Goal: Task Accomplishment & Management: Complete application form

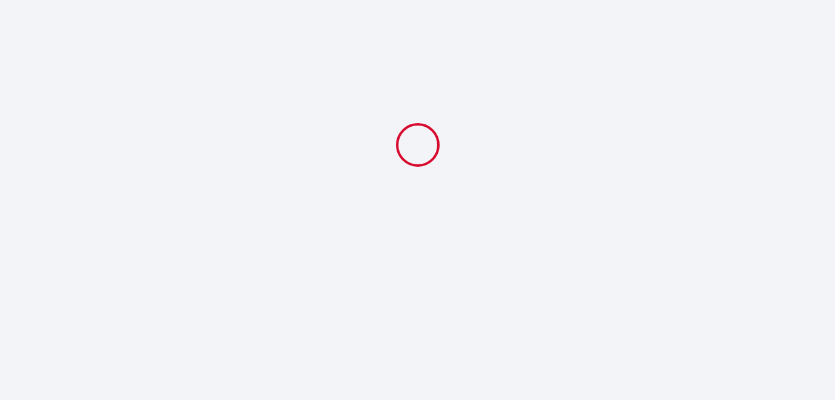
select select
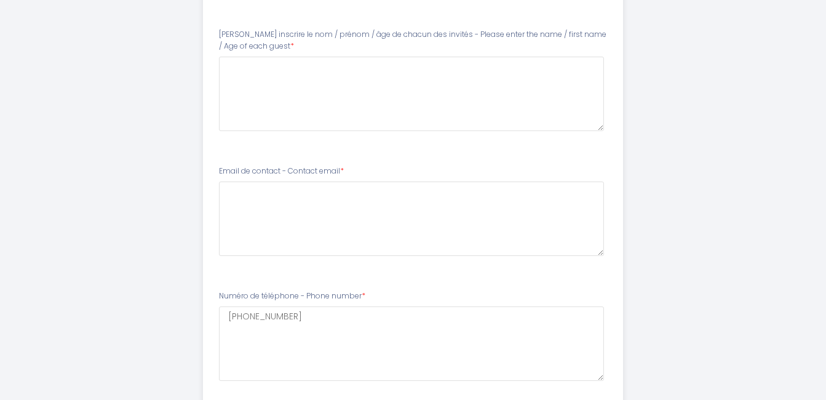
scroll to position [136, 0]
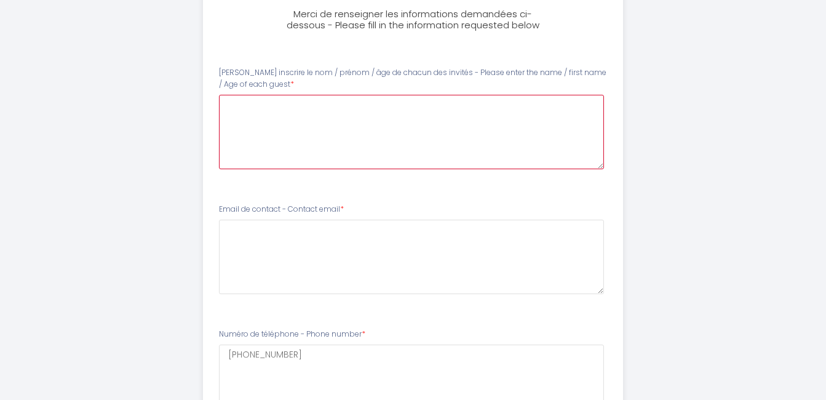
click at [299, 113] on guest0 at bounding box center [411, 132] width 385 height 74
type guest0 "[PERSON_NAME] 37ans et [PERSON_NAME] 38ans"
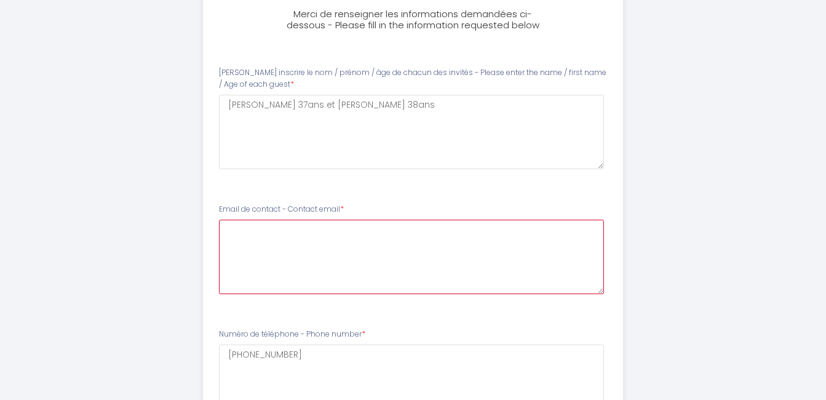
click at [292, 243] on email1 at bounding box center [411, 256] width 385 height 74
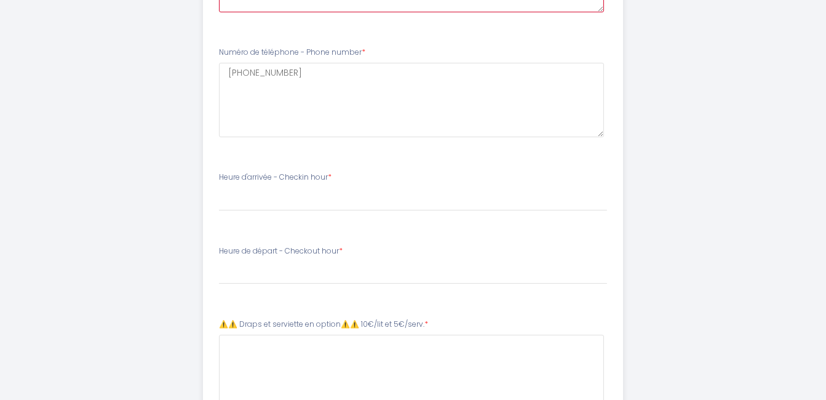
scroll to position [433, 0]
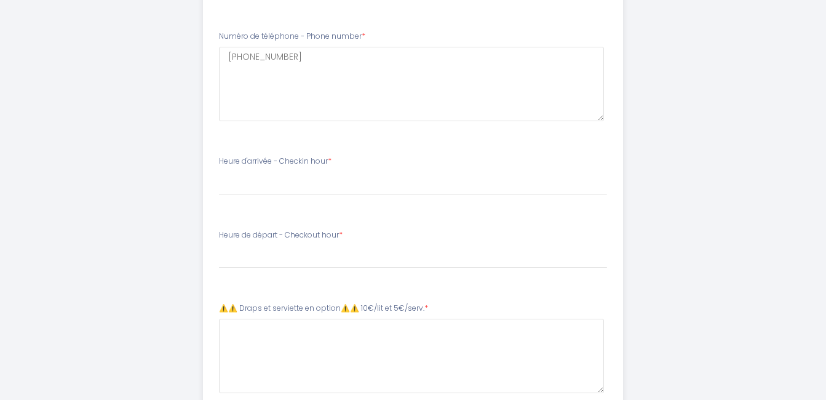
type email1 "[EMAIL_ADDRESS][DOMAIN_NAME]"
click at [254, 180] on select "17:00 17:30 18:00 18:30 19:00 19:30 20:00 20:30 21:00 21:30 22:00 22:30 23:00 2…" at bounding box center [413, 183] width 388 height 23
select select "18:00"
click at [219, 172] on select "17:00 17:30 18:00 18:30 19:00 19:30 20:00 20:30 21:00 21:30 22:00 22:30 23:00 2…" at bounding box center [413, 183] width 388 height 23
click at [315, 237] on label "Heure de départ - Checkout hour *" at bounding box center [281, 235] width 124 height 12
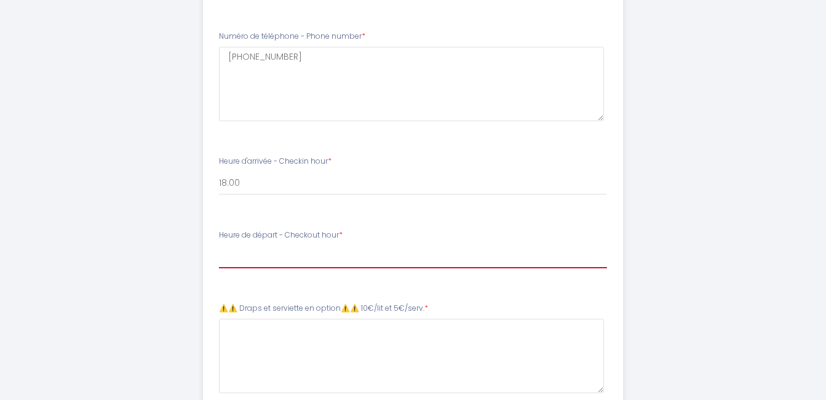
click at [306, 264] on select "00:00 00:30 01:00 01:30 02:00 02:30 03:00 03:30 04:00 04:30 05:00 05:30 06:00 0…" at bounding box center [413, 256] width 388 height 23
select select "08:00"
click at [219, 245] on select "00:00 00:30 01:00 01:30 02:00 02:30 03:00 03:30 04:00 04:30 05:00 05:30 06:00 0…" at bounding box center [413, 256] width 388 height 23
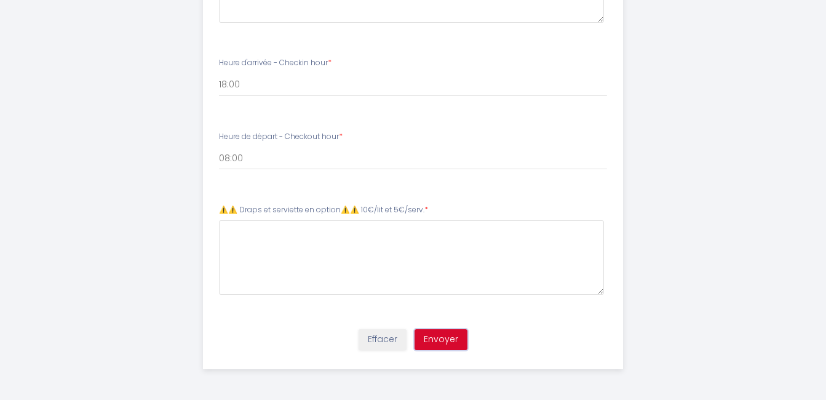
click at [446, 337] on button "Envoyer" at bounding box center [440, 339] width 53 height 21
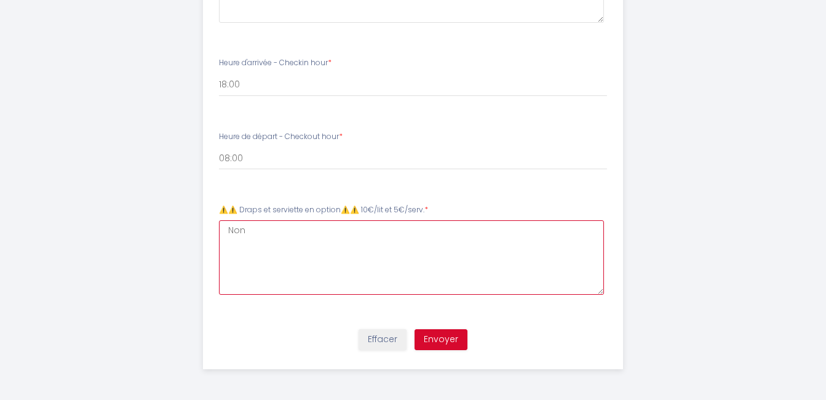
type 5€\/serv\ "Non"
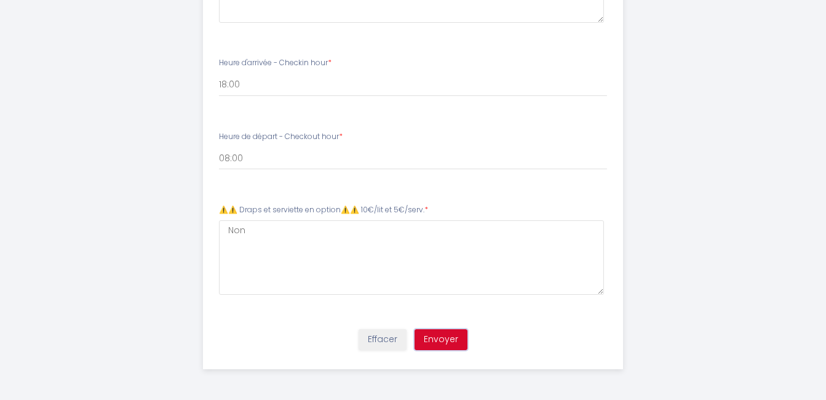
click at [451, 339] on button "Envoyer" at bounding box center [440, 339] width 53 height 21
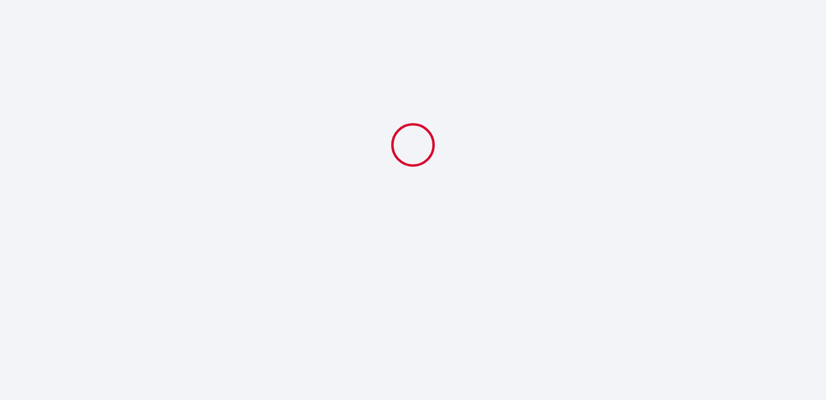
select select "18:00"
select select "08:00"
